Goal: Transaction & Acquisition: Book appointment/travel/reservation

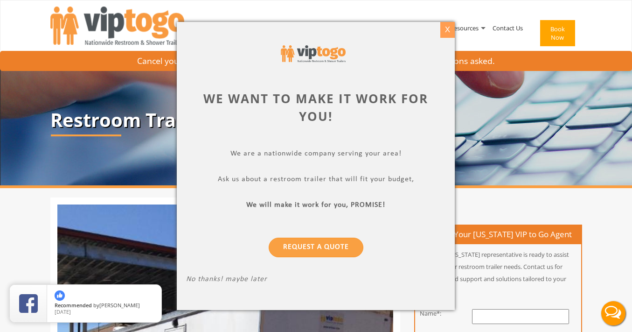
click at [448, 25] on div "X" at bounding box center [447, 30] width 14 height 16
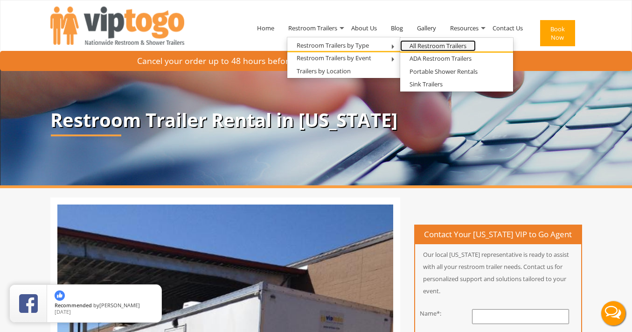
click at [424, 45] on link "All Restroom Trailers" at bounding box center [438, 46] width 76 height 12
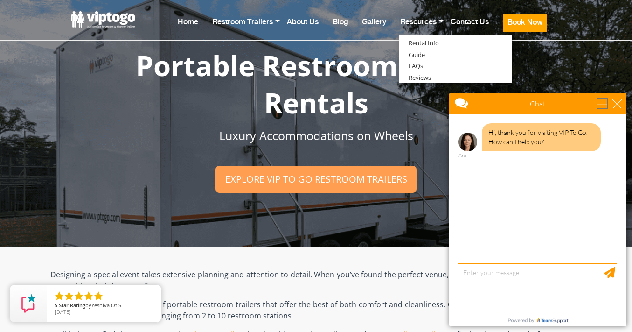
click at [603, 104] on div "minimize" at bounding box center [602, 103] width 9 height 9
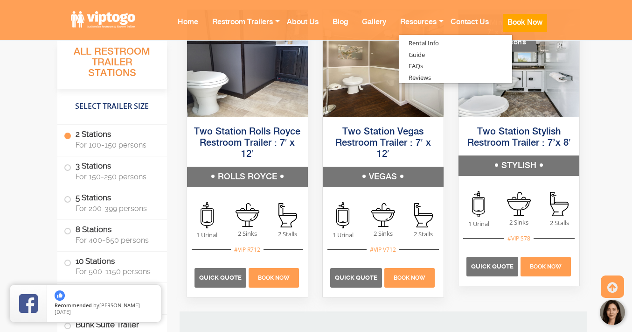
scroll to position [725, 0]
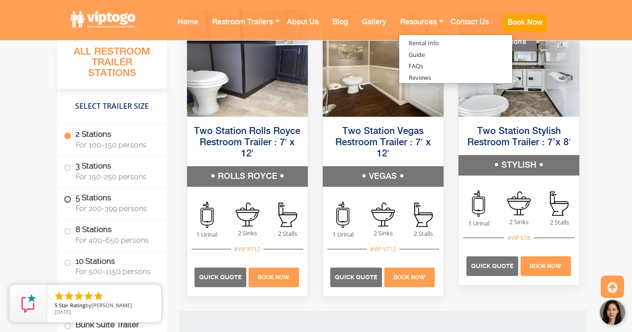
click at [68, 198] on span at bounding box center [68, 199] width 4 height 4
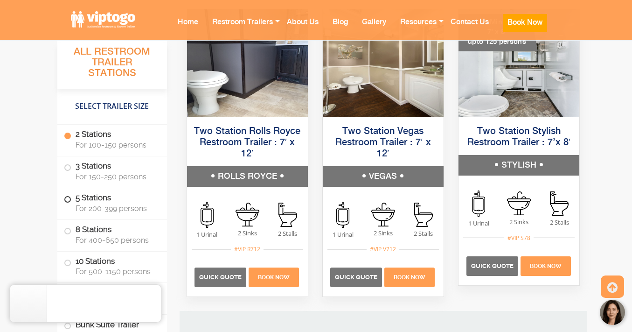
click at [69, 200] on span at bounding box center [68, 199] width 4 height 4
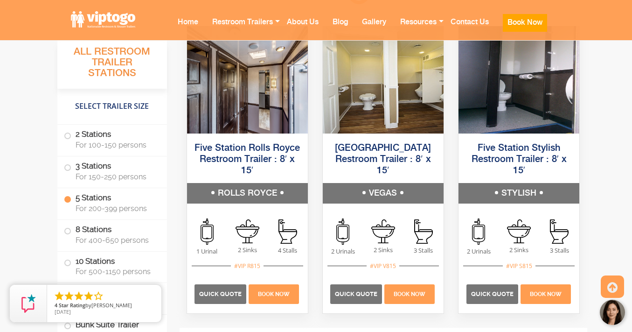
scroll to position [1651, 0]
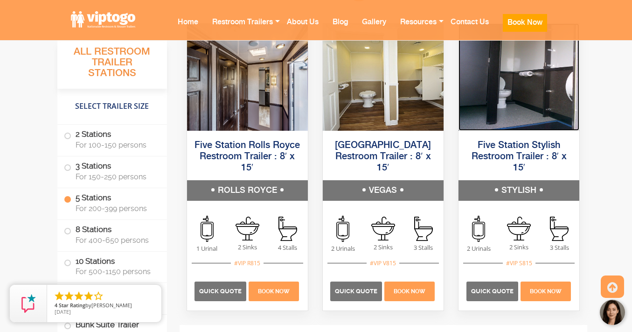
click at [486, 98] on img at bounding box center [519, 76] width 121 height 107
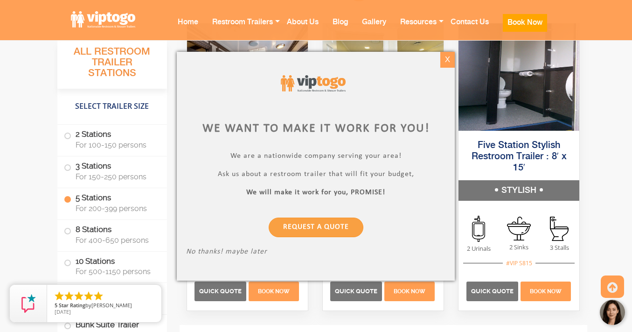
click at [448, 61] on div "X" at bounding box center [447, 60] width 14 height 16
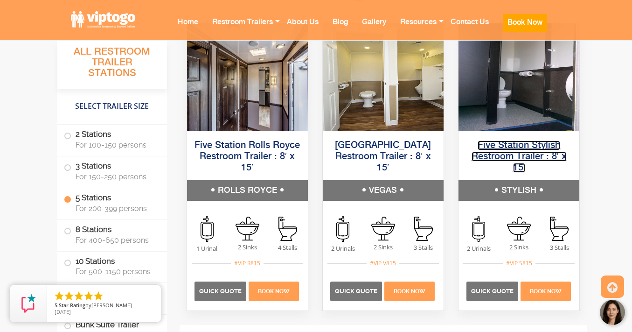
click at [521, 146] on link "Five Station Stylish Restroom Trailer : 8′ x 15′" at bounding box center [519, 156] width 95 height 32
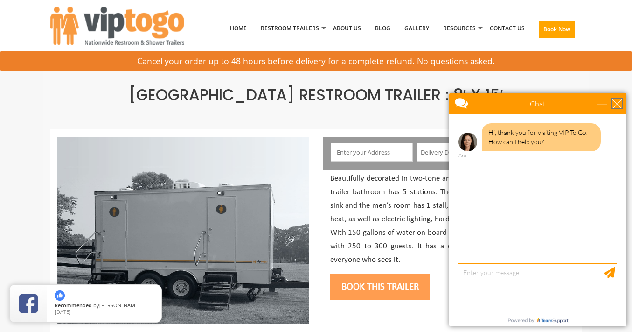
click at [618, 104] on div "close" at bounding box center [617, 103] width 9 height 9
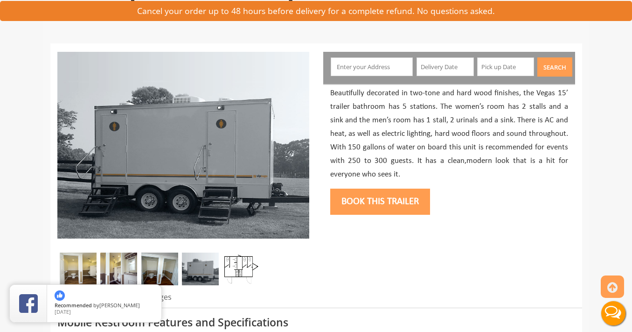
scroll to position [86, 0]
click at [119, 268] on img at bounding box center [118, 268] width 37 height 33
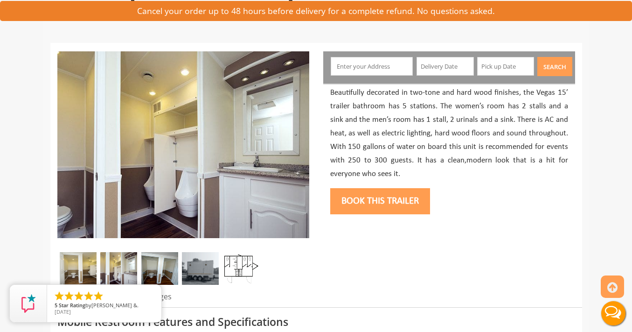
click at [153, 266] on img at bounding box center [159, 268] width 37 height 33
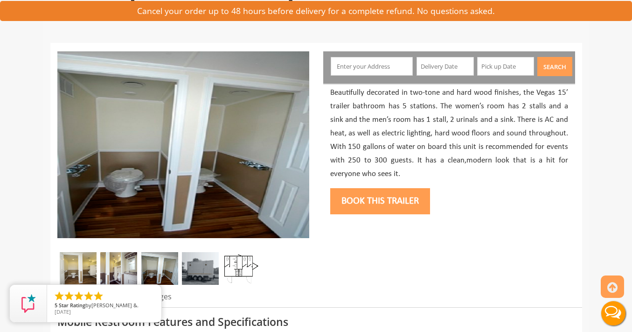
click at [184, 268] on img at bounding box center [200, 268] width 37 height 33
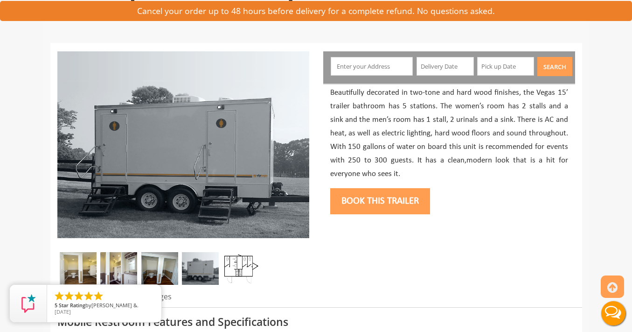
click at [249, 270] on img at bounding box center [241, 268] width 37 height 33
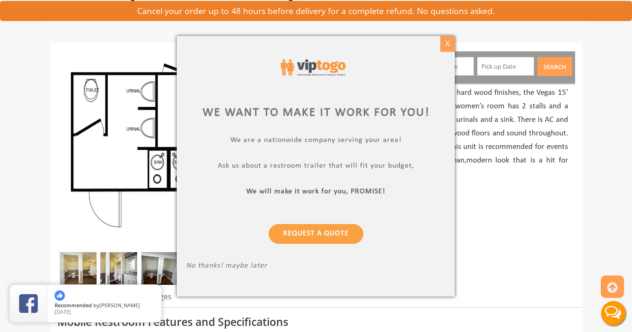
click at [451, 43] on div "X" at bounding box center [447, 44] width 14 height 16
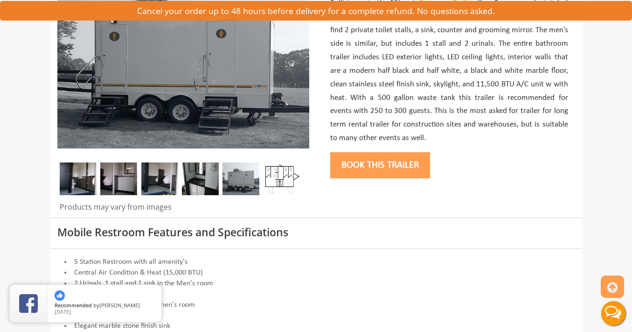
scroll to position [176, 0]
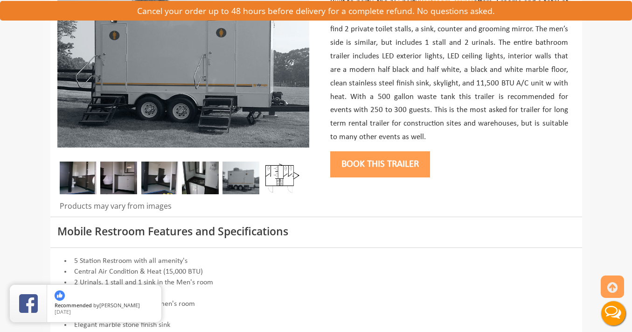
click at [291, 175] on img at bounding box center [282, 177] width 37 height 33
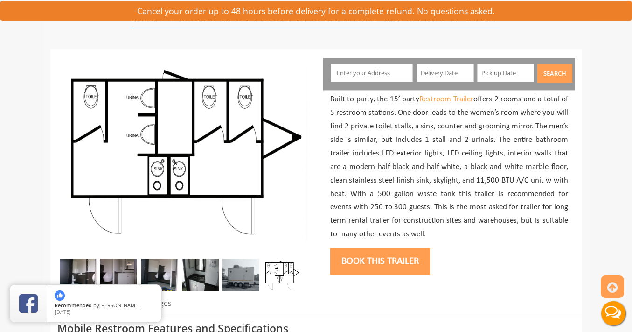
scroll to position [66, 0]
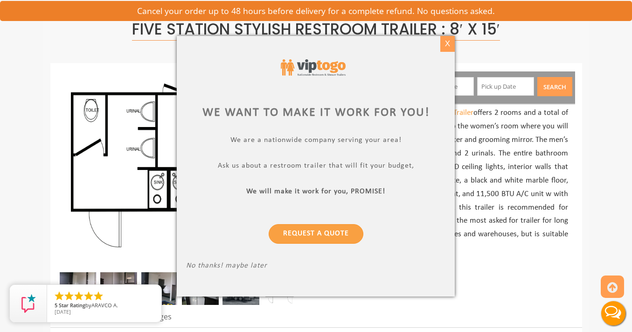
click at [447, 44] on div "X" at bounding box center [447, 44] width 14 height 16
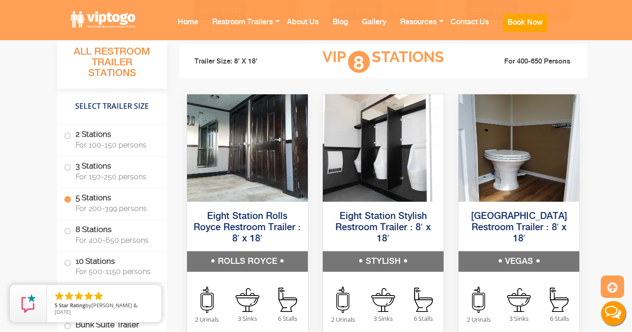
scroll to position [1951, 0]
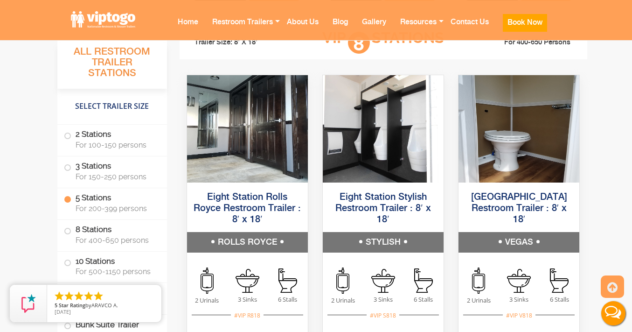
drag, startPoint x: 530, startPoint y: 148, endPoint x: 549, endPoint y: 8, distance: 140.8
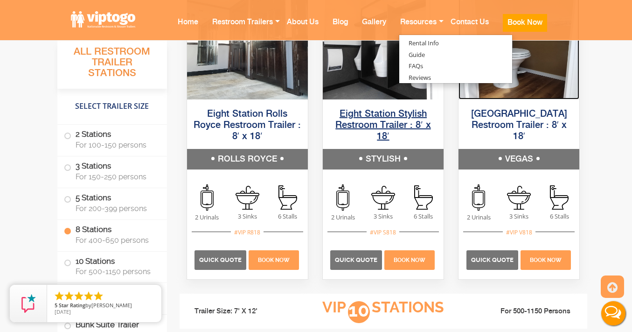
scroll to position [2035, 0]
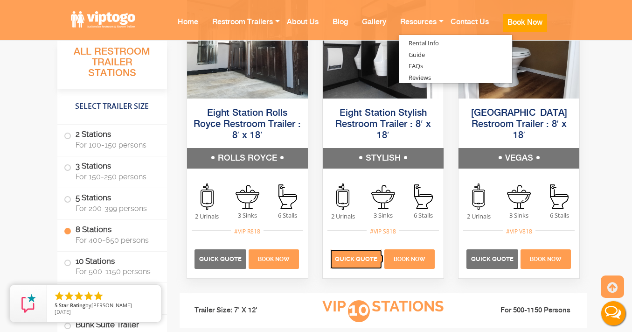
click at [363, 261] on span "Quick Quote" at bounding box center [356, 258] width 42 height 7
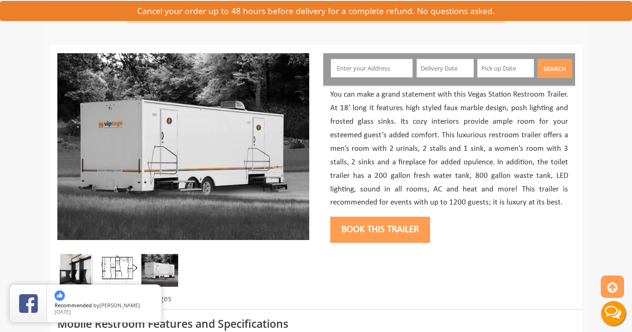
scroll to position [97, 0]
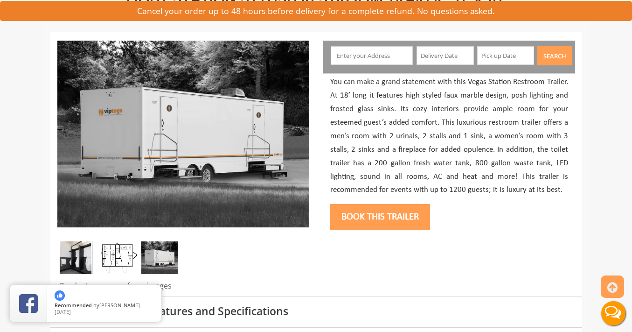
click at [124, 257] on img at bounding box center [118, 257] width 37 height 33
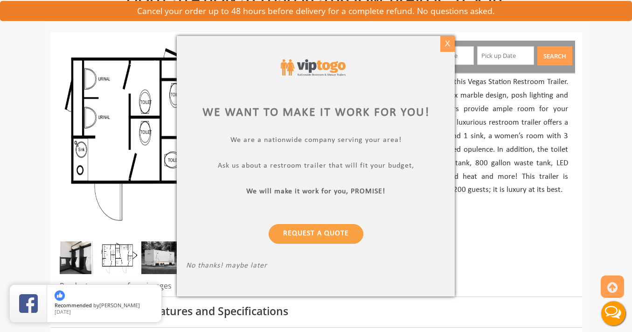
click at [447, 45] on div "X" at bounding box center [447, 44] width 14 height 16
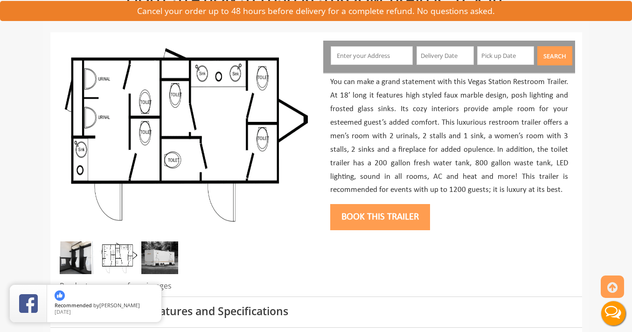
scroll to position [197, 0]
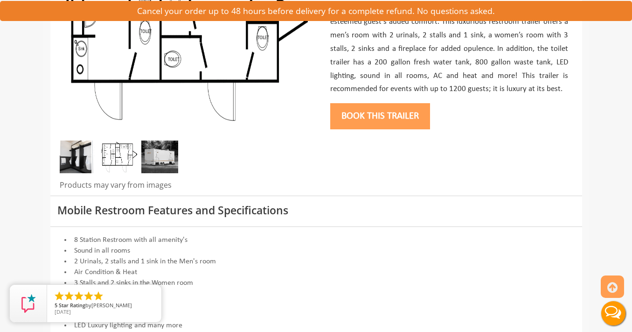
click at [79, 151] on img at bounding box center [78, 156] width 37 height 33
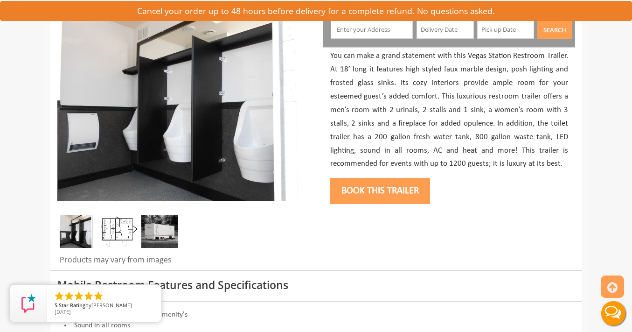
scroll to position [122, 0]
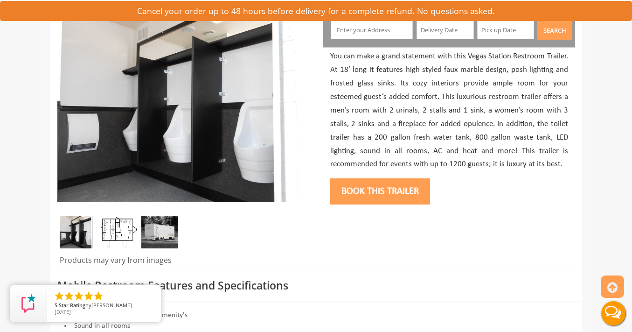
click at [163, 231] on img at bounding box center [159, 232] width 37 height 33
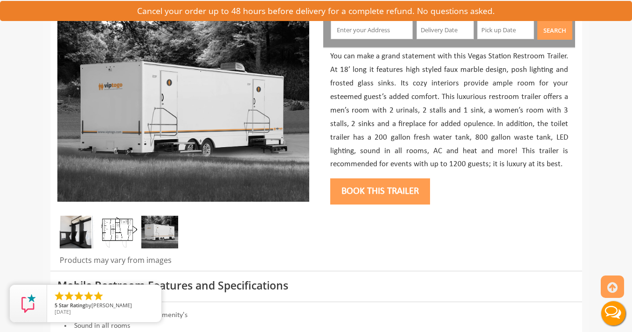
click at [111, 231] on img at bounding box center [118, 232] width 37 height 33
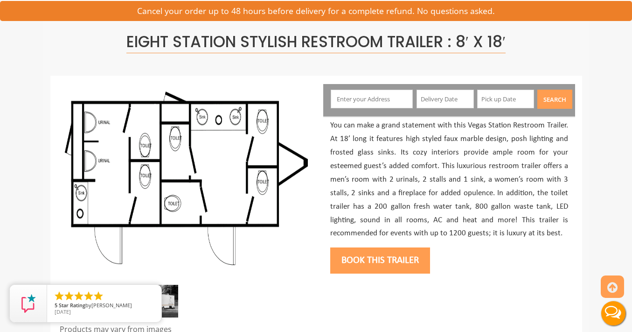
scroll to position [52, 0]
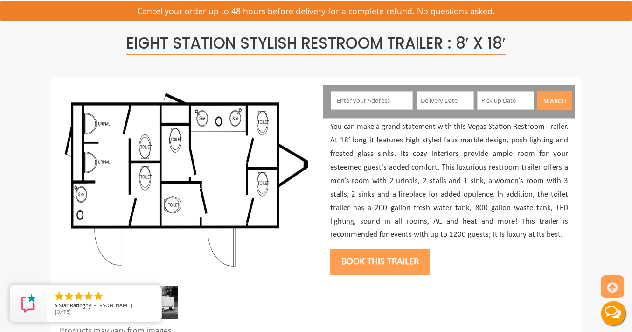
click at [358, 100] on input "text" at bounding box center [372, 100] width 82 height 19
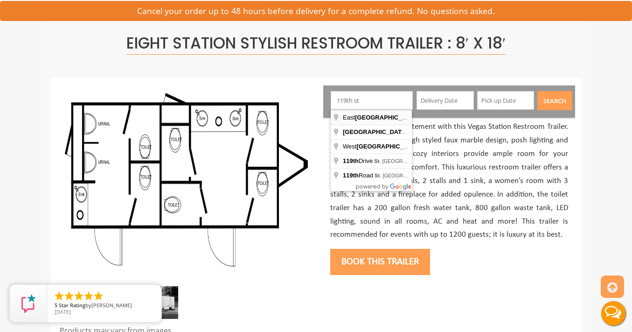
type input "East 119th Street, New York, NY, USA"
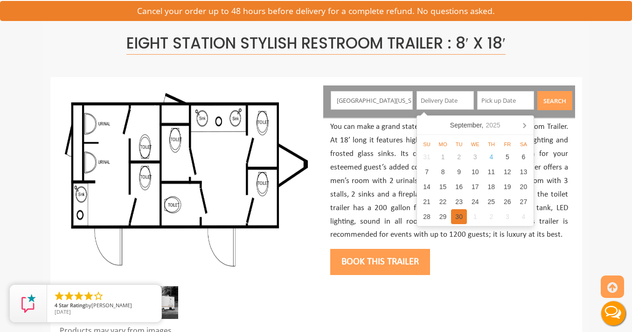
click at [457, 213] on div "30" at bounding box center [459, 216] width 16 height 15
type input "09/30/2025"
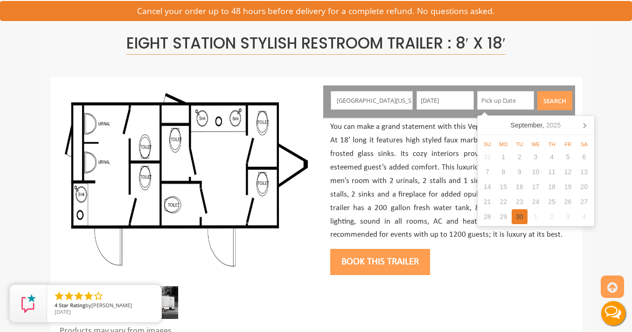
click at [518, 216] on div "30" at bounding box center [520, 216] width 16 height 15
type input "09/30/2025"
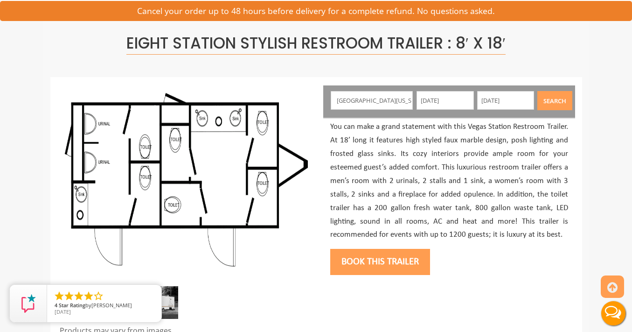
click at [553, 101] on button "Search" at bounding box center [554, 100] width 35 height 19
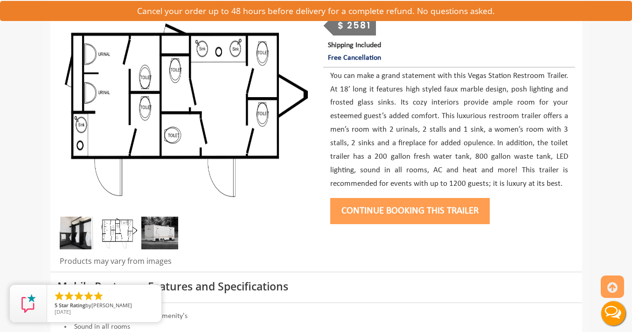
scroll to position [140, 0]
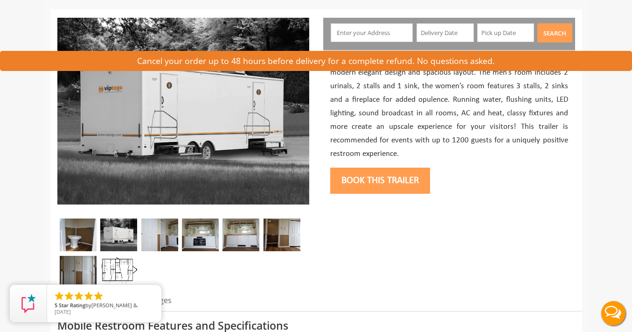
scroll to position [143, 0]
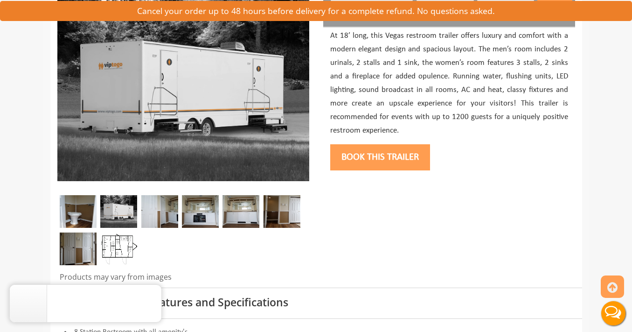
click at [114, 244] on img at bounding box center [118, 248] width 37 height 33
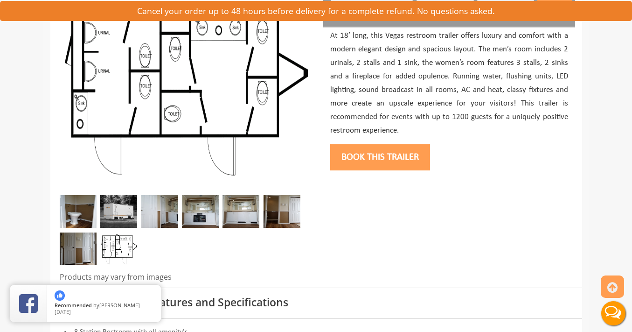
click at [242, 213] on img at bounding box center [241, 211] width 37 height 33
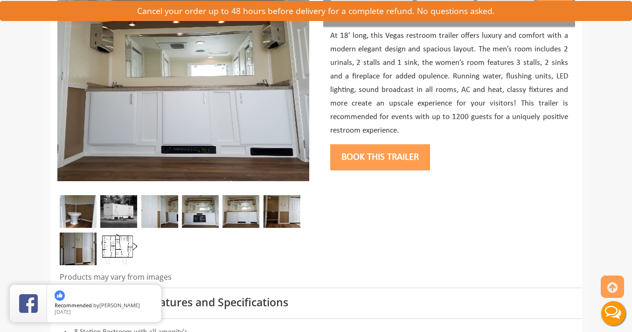
click at [289, 215] on img at bounding box center [282, 211] width 37 height 33
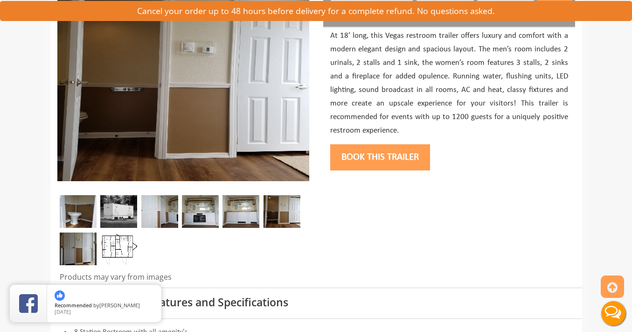
scroll to position [109, 0]
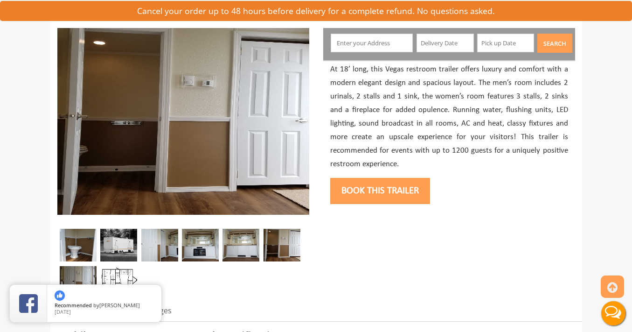
click at [78, 273] on img at bounding box center [78, 282] width 37 height 33
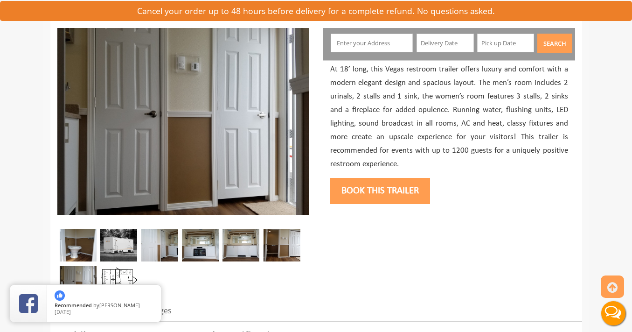
click at [205, 237] on img at bounding box center [200, 245] width 37 height 33
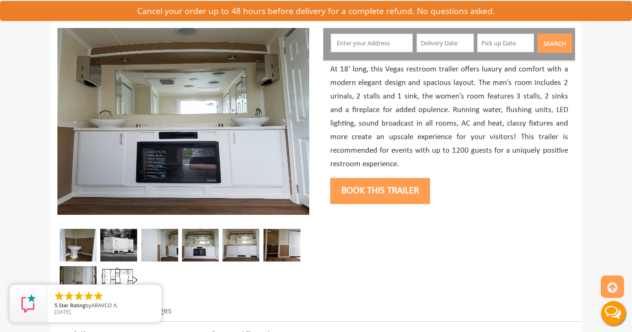
click at [159, 242] on img at bounding box center [159, 245] width 37 height 33
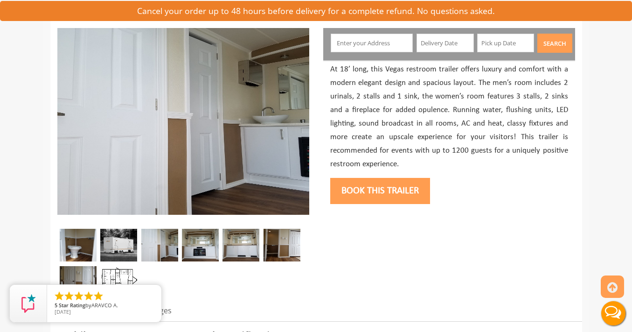
click at [236, 243] on img at bounding box center [241, 245] width 37 height 33
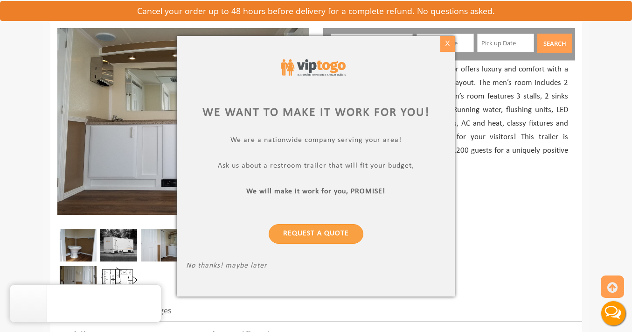
click at [449, 46] on div "X" at bounding box center [447, 44] width 14 height 16
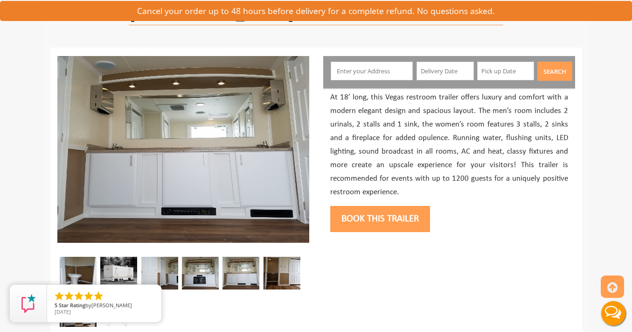
scroll to position [66, 0]
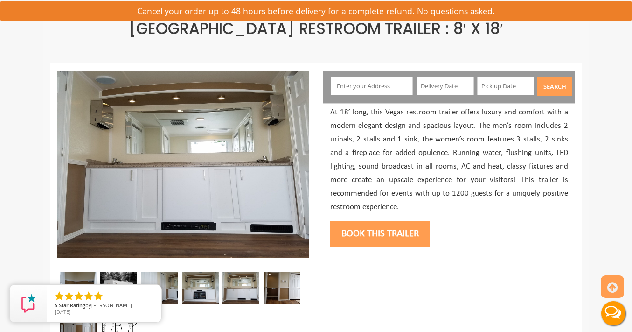
click at [374, 87] on input "text" at bounding box center [372, 86] width 82 height 19
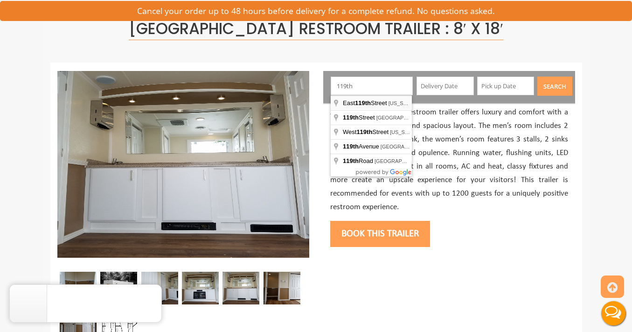
type input "East 119th Street, New York, NY, USA"
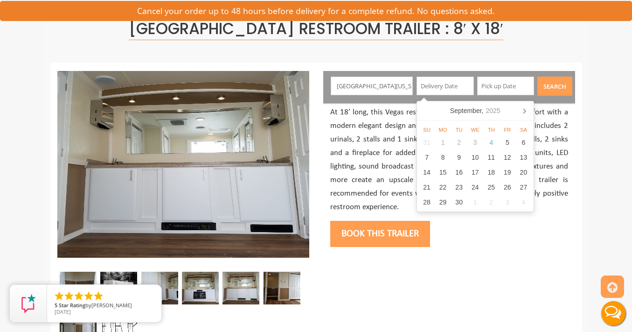
click at [438, 86] on input "text" at bounding box center [445, 86] width 57 height 19
type input "[DATE]"
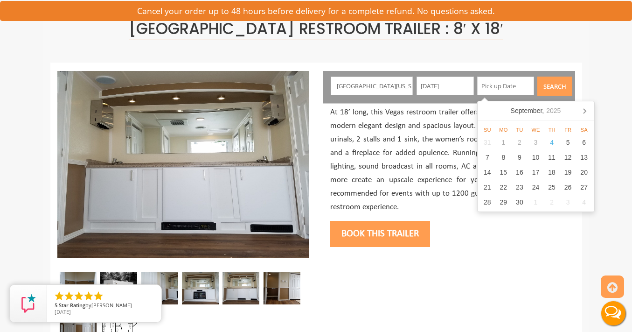
click at [499, 87] on input "text" at bounding box center [505, 86] width 57 height 19
type input "[DATE]"
click at [556, 85] on button "Search" at bounding box center [554, 86] width 35 height 19
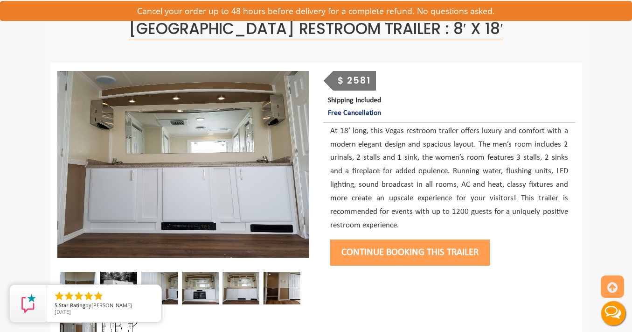
click at [247, 295] on img at bounding box center [241, 288] width 37 height 33
click at [284, 291] on img at bounding box center [282, 288] width 37 height 33
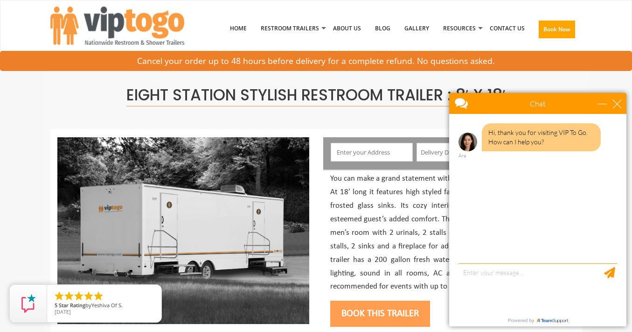
click at [359, 155] on input "text" at bounding box center [372, 152] width 82 height 19
click at [623, 102] on div "Chat" at bounding box center [537, 103] width 177 height 21
click at [616, 101] on div "close" at bounding box center [617, 103] width 9 height 9
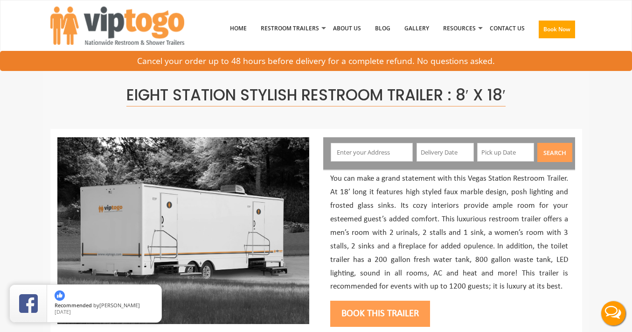
click at [351, 153] on input "text" at bounding box center [372, 152] width 82 height 19
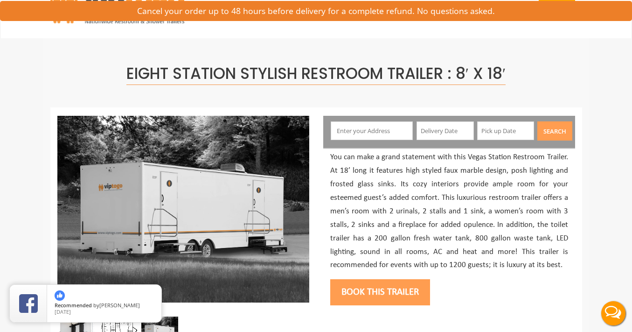
scroll to position [10, 0]
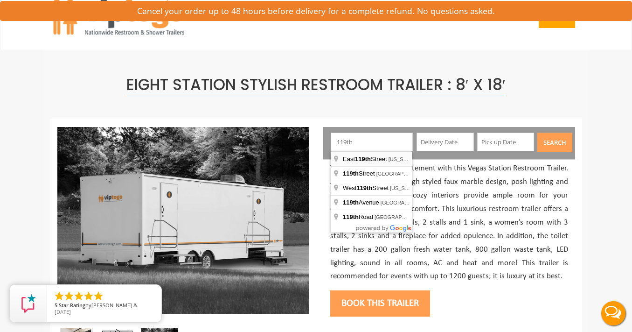
type input "East 119th Street, New York, NY, USA"
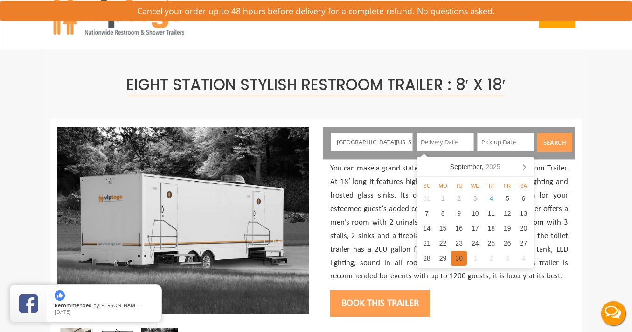
click at [460, 256] on div "30" at bounding box center [459, 258] width 16 height 15
type input "[DATE]"
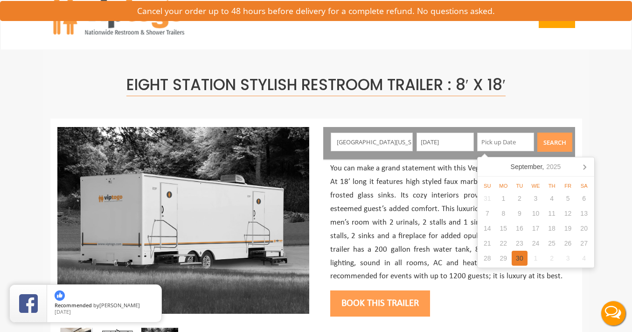
click at [519, 256] on div "30" at bounding box center [520, 258] width 16 height 15
type input "[DATE]"
click at [555, 142] on button "Search" at bounding box center [554, 141] width 35 height 19
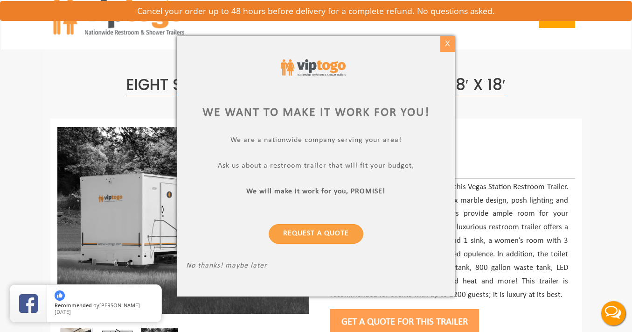
click at [444, 44] on div "X" at bounding box center [447, 44] width 14 height 16
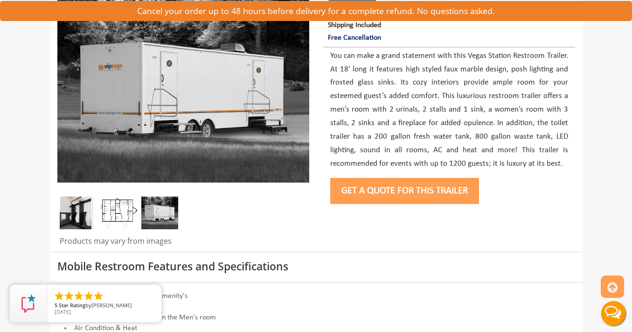
scroll to position [73, 0]
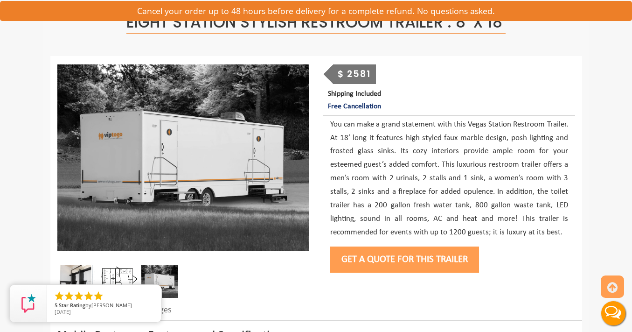
click at [396, 257] on button "Get a Quote for this Trailer" at bounding box center [404, 259] width 149 height 26
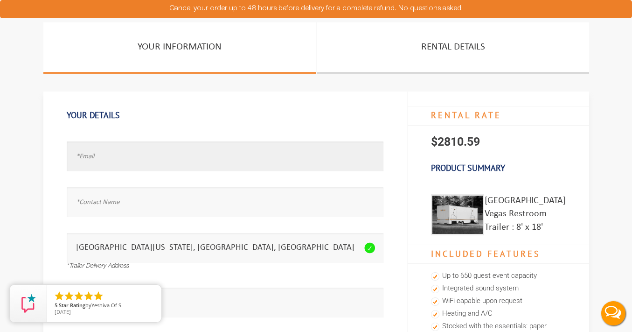
click at [132, 158] on input "text" at bounding box center [225, 155] width 317 height 29
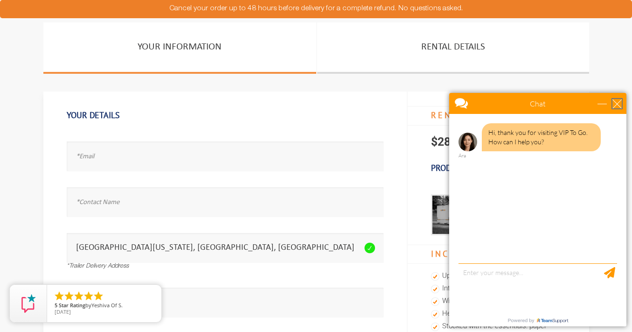
click at [620, 102] on div "close" at bounding box center [617, 103] width 9 height 9
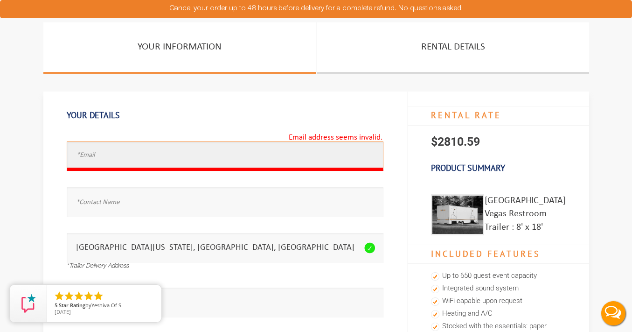
click at [251, 159] on input "text" at bounding box center [225, 155] width 317 height 29
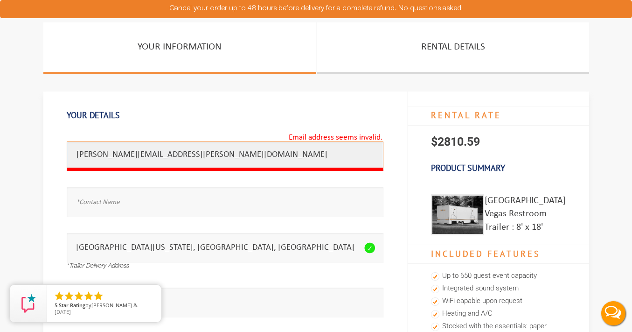
type input "[PERSON_NAME][EMAIL_ADDRESS][PERSON_NAME][DOMAIN_NAME]"
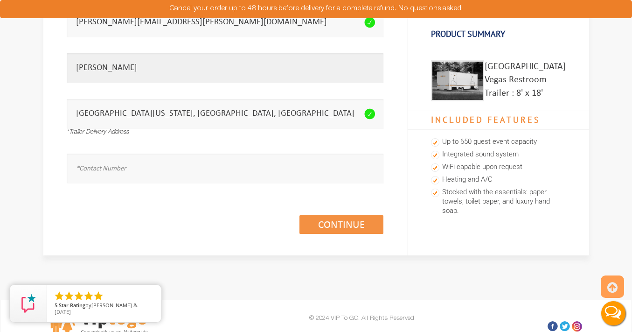
scroll to position [147, 0]
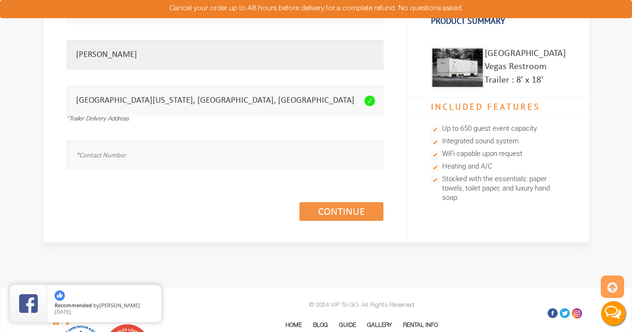
type input "[PERSON_NAME]"
click at [110, 158] on input "text" at bounding box center [225, 154] width 317 height 29
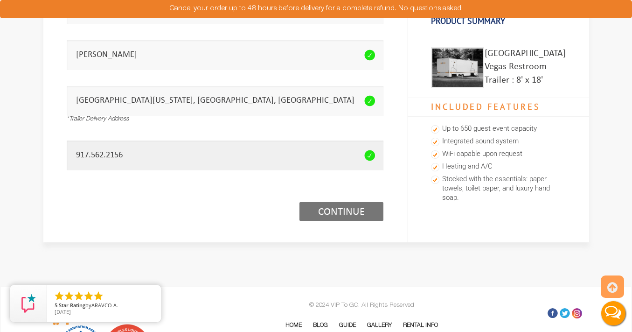
type input "917.562.2156"
click at [326, 209] on link "Continue (1/3)" at bounding box center [342, 211] width 84 height 19
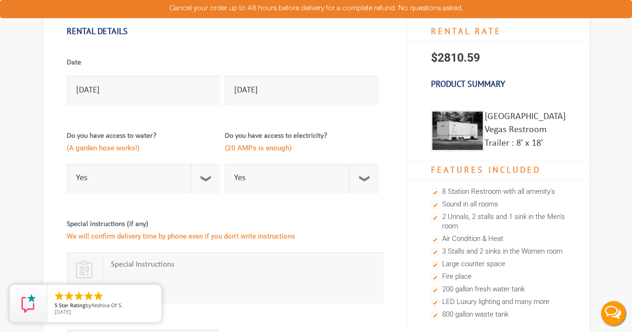
scroll to position [88, 0]
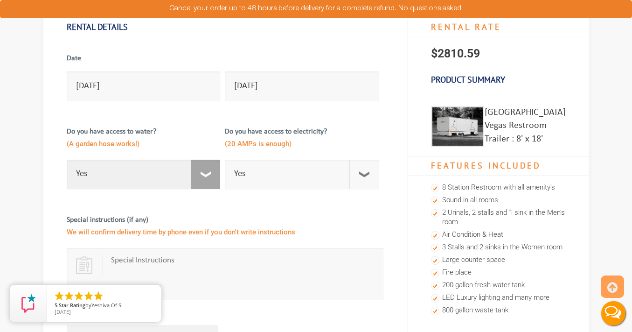
click at [207, 176] on select "Select Option Yes No" at bounding box center [144, 174] width 154 height 29
select select "No"
click at [67, 160] on select "Select Option Yes No" at bounding box center [144, 174] width 154 height 29
checkbox input "true"
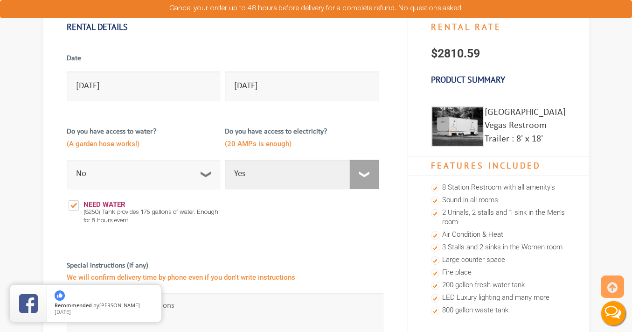
click at [368, 176] on select "Select Option Yes No" at bounding box center [302, 174] width 154 height 29
select select "No"
click at [225, 160] on select "Select Option Yes No" at bounding box center [302, 174] width 154 height 29
checkbox input "true"
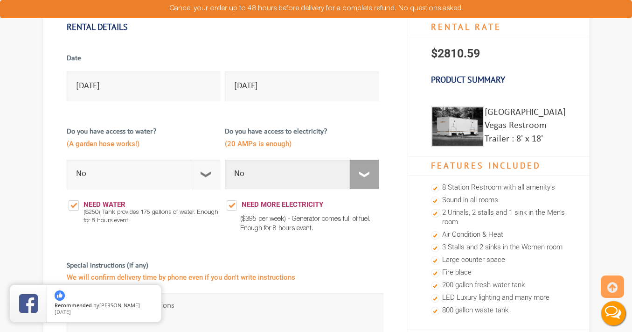
click at [363, 181] on select "Select Option Yes No" at bounding box center [302, 174] width 154 height 29
select select "Yes"
click at [225, 160] on select "Select Option Yes No" at bounding box center [302, 174] width 154 height 29
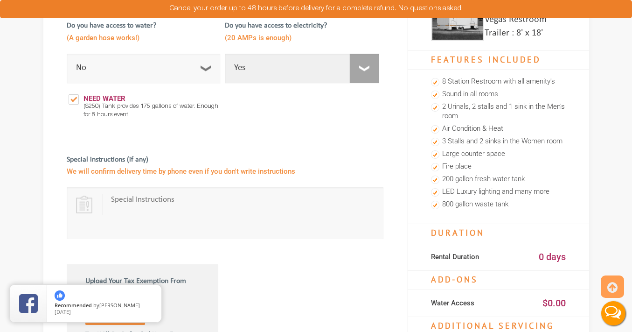
scroll to position [195, 0]
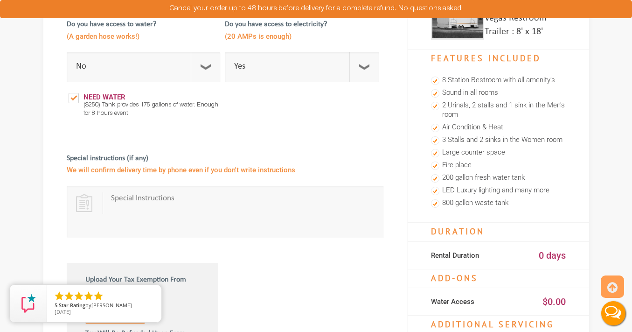
click at [140, 198] on textarea at bounding box center [243, 211] width 265 height 37
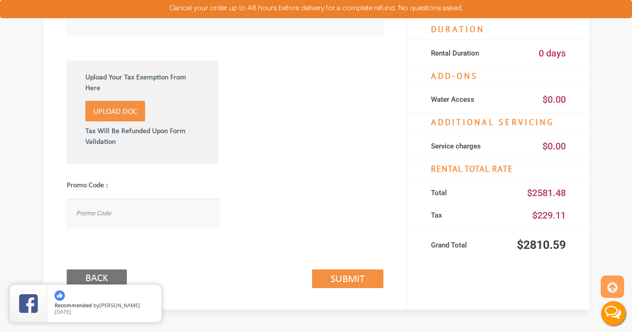
scroll to position [492, 0]
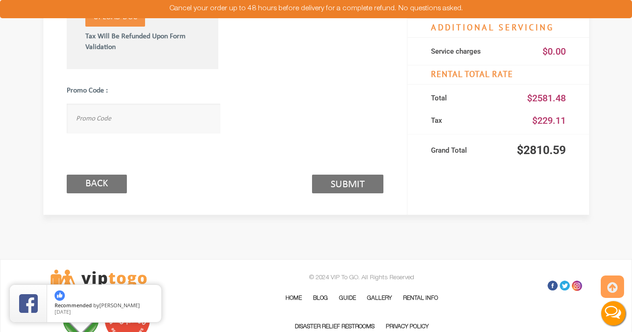
type textarea "Will need onsite by 10:30am on [DATE] and must be picked up between 7:30-8:30pm…"
click at [340, 188] on link "Submit (2/3)" at bounding box center [347, 183] width 71 height 19
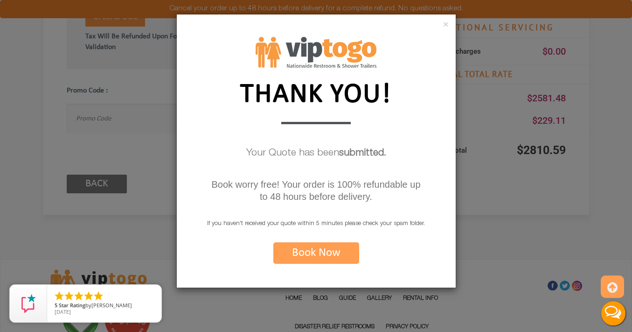
click at [317, 255] on button "Book Now" at bounding box center [316, 252] width 86 height 21
